Goal: Task Accomplishment & Management: Manage account settings

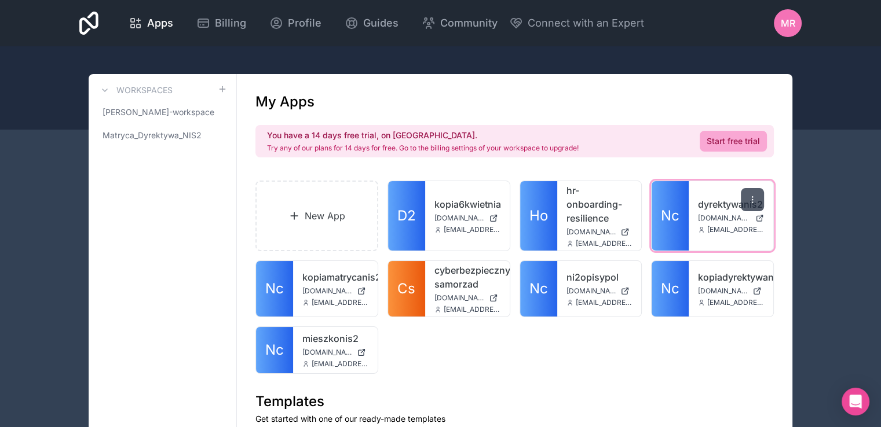
click at [755, 200] on icon at bounding box center [751, 199] width 9 height 9
click at [706, 197] on link "dyrektywanis2" at bounding box center [731, 204] width 66 height 14
click at [783, 17] on span "MR" at bounding box center [787, 23] width 14 height 14
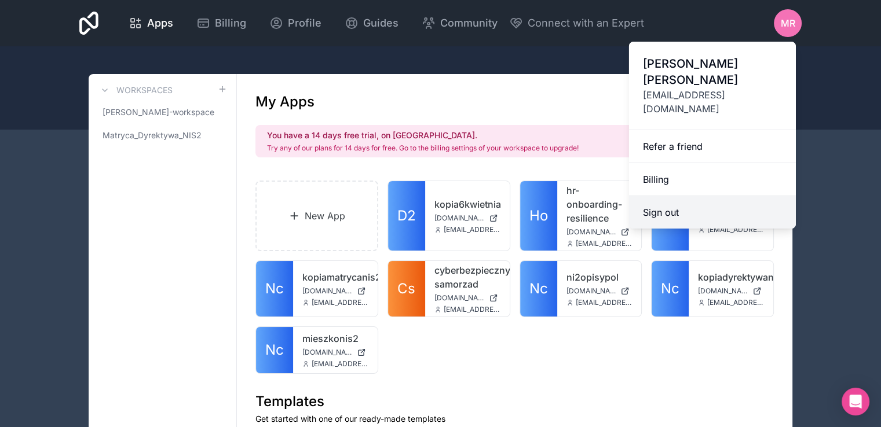
click at [660, 196] on button "Sign out" at bounding box center [712, 212] width 167 height 32
